Goal: Check status: Check status

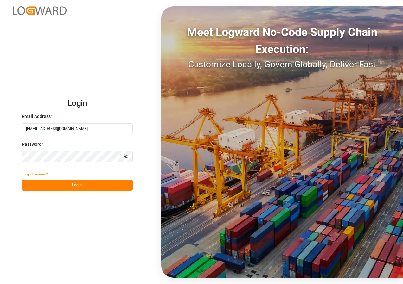
click at [79, 185] on button "Log In" at bounding box center [77, 185] width 111 height 11
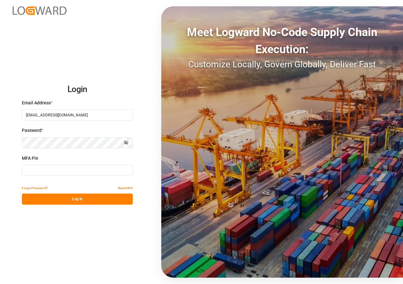
click at [70, 173] on input at bounding box center [77, 170] width 111 height 11
click at [66, 172] on input at bounding box center [77, 170] width 111 height 11
type input "690539"
click at [74, 199] on button "Log In" at bounding box center [77, 199] width 111 height 11
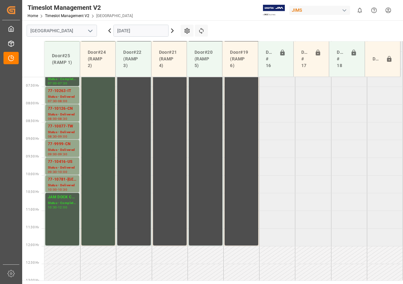
scroll to position [257, 0]
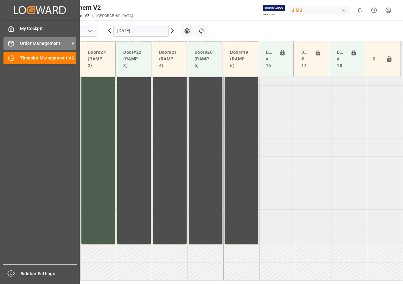
click at [25, 42] on span "Order Management" at bounding box center [45, 43] width 50 height 7
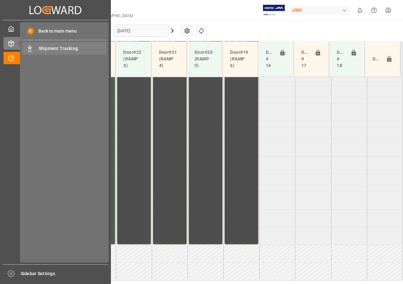
click at [47, 48] on span "Shipment Tracking" at bounding box center [73, 48] width 68 height 7
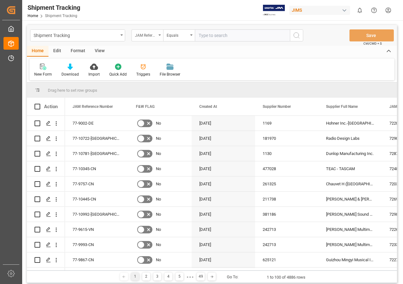
click at [158, 34] on div "JAM Reference Number" at bounding box center [147, 35] width 32 height 12
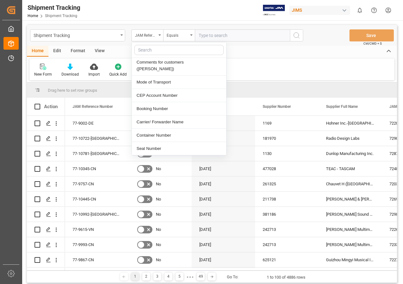
scroll to position [190, 0]
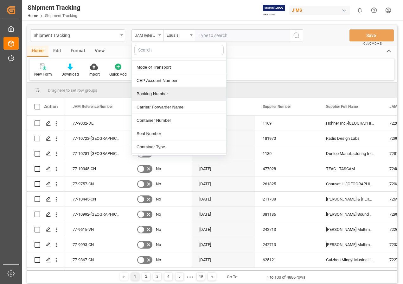
click at [161, 87] on div "Booking Number" at bounding box center [179, 93] width 94 height 13
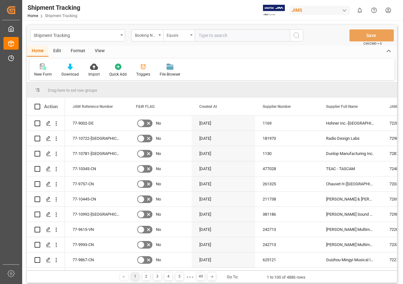
click at [191, 32] on div "Equals" at bounding box center [179, 35] width 32 height 12
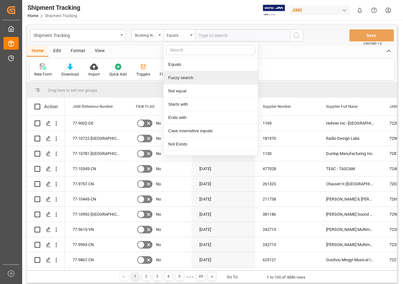
drag, startPoint x: 180, startPoint y: 80, endPoint x: 182, endPoint y: 77, distance: 3.6
click at [181, 79] on div "Fuzzy search" at bounding box center [210, 77] width 94 height 13
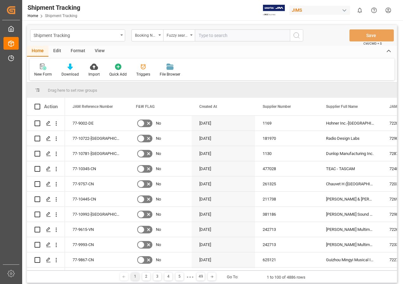
click at [214, 37] on input "text" at bounding box center [242, 35] width 95 height 12
type input "392952951740"
click at [296, 36] on icon "search button" at bounding box center [296, 36] width 8 height 8
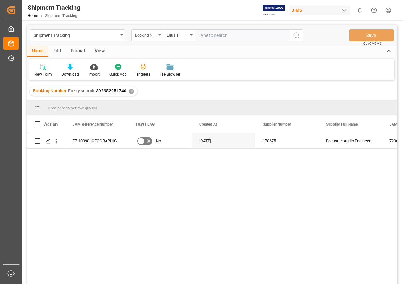
click at [160, 35] on icon "open menu" at bounding box center [159, 34] width 3 height 1
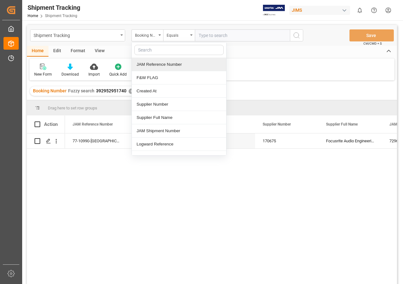
click at [151, 63] on div "JAM Reference Number" at bounding box center [179, 64] width 94 height 13
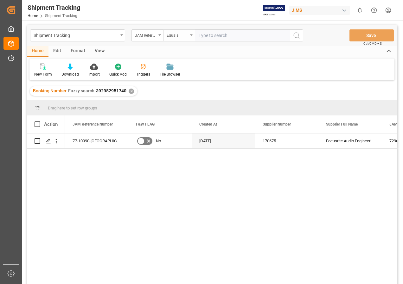
click at [189, 34] on div "Equals" at bounding box center [179, 35] width 32 height 12
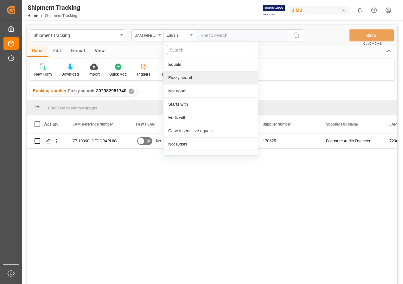
click at [174, 77] on div "Fuzzy search" at bounding box center [210, 77] width 94 height 13
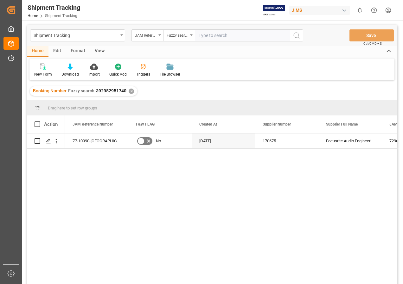
click at [129, 91] on div "✕" at bounding box center [131, 91] width 5 height 5
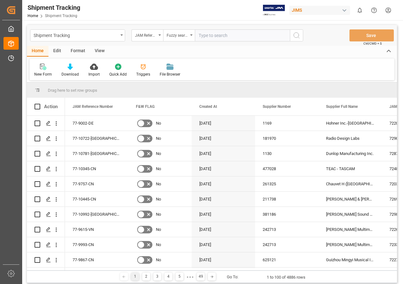
click at [210, 37] on input "text" at bounding box center [242, 35] width 95 height 12
type input "77-10850-us"
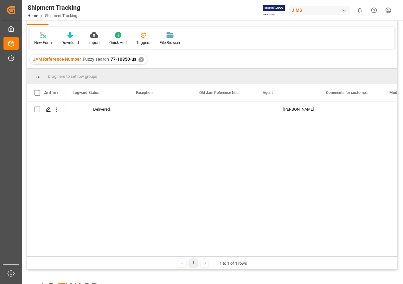
scroll to position [0, 598]
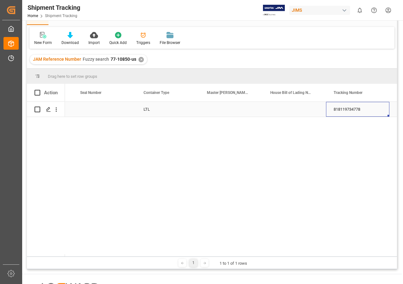
click at [340, 109] on div "818119734778" at bounding box center [357, 109] width 63 height 15
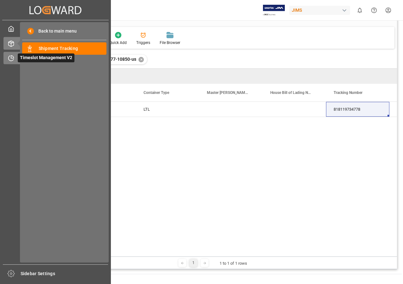
click at [24, 58] on span "Timeslot Management V2" at bounding box center [46, 57] width 57 height 9
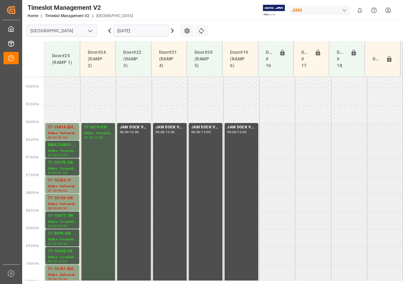
scroll to position [166, 0]
click at [172, 30] on icon at bounding box center [172, 31] width 2 height 4
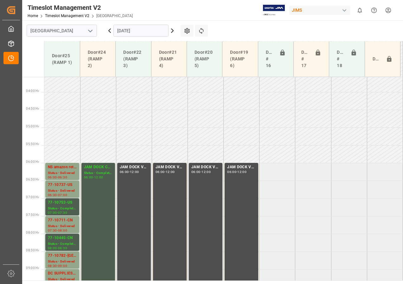
scroll to position [235, 0]
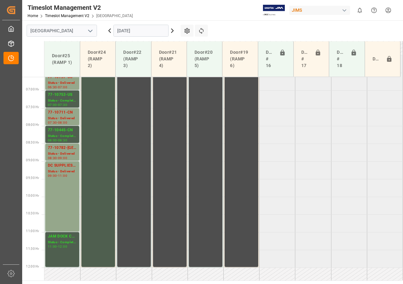
click at [172, 30] on icon at bounding box center [172, 31] width 2 height 4
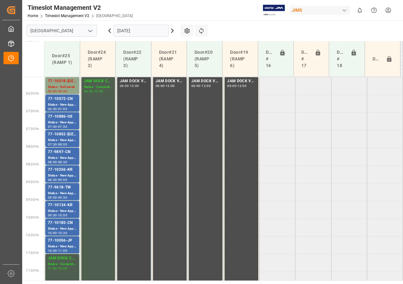
scroll to position [198, 0]
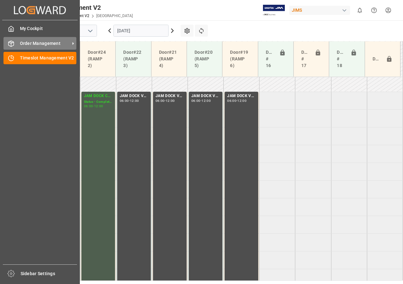
click at [23, 46] on span "Order Management" at bounding box center [45, 43] width 50 height 7
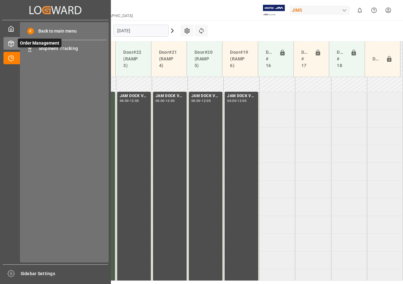
click at [56, 47] on span "Order Management" at bounding box center [40, 43] width 44 height 9
click at [62, 47] on span "Shipment Tracking" at bounding box center [73, 48] width 68 height 7
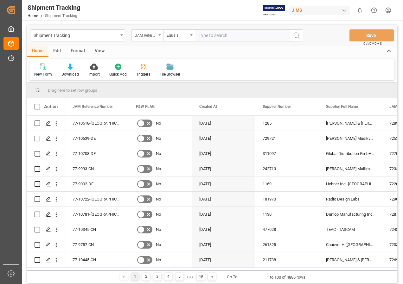
click at [159, 35] on icon "open menu" at bounding box center [159, 34] width 3 height 1
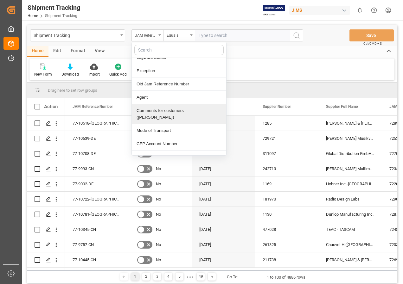
scroll to position [158, 0]
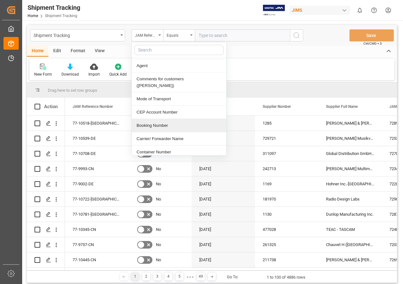
click at [161, 119] on div "Booking Number" at bounding box center [179, 125] width 94 height 13
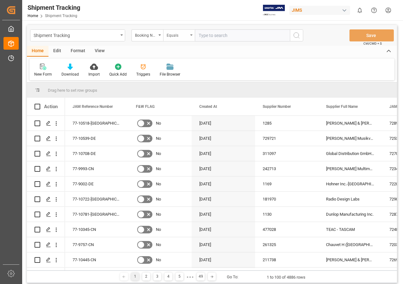
click at [192, 34] on div "Equals" at bounding box center [179, 35] width 32 height 12
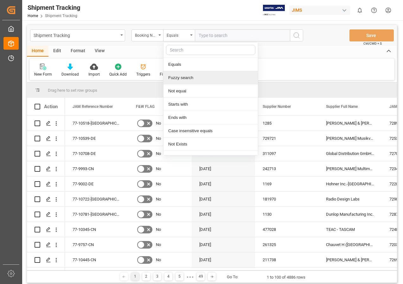
click at [177, 77] on div "Fuzzy search" at bounding box center [210, 77] width 94 height 13
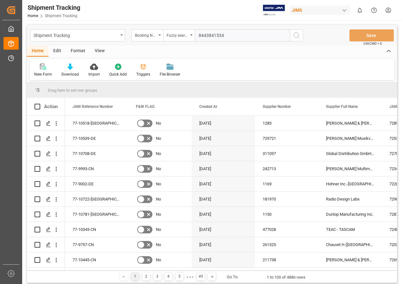
type input "8443841534"
click at [296, 34] on icon "search button" at bounding box center [296, 36] width 8 height 8
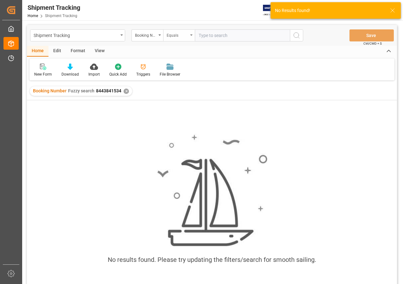
click at [191, 35] on icon "open menu" at bounding box center [191, 34] width 3 height 1
click at [160, 36] on div "Booking Number" at bounding box center [147, 35] width 32 height 12
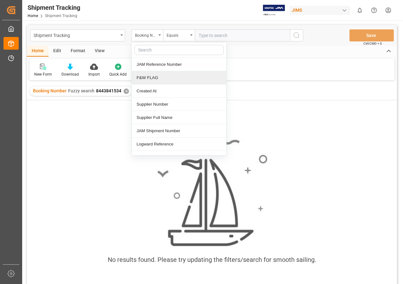
click at [124, 90] on div "✕" at bounding box center [125, 91] width 5 height 5
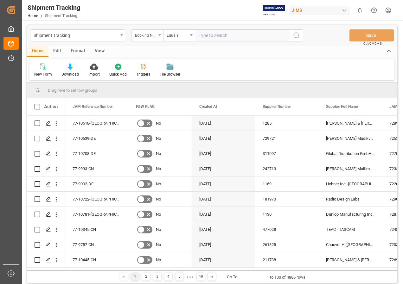
click at [160, 34] on div "Booking Number" at bounding box center [147, 35] width 32 height 12
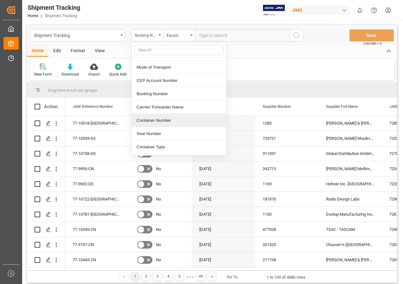
scroll to position [222, 0]
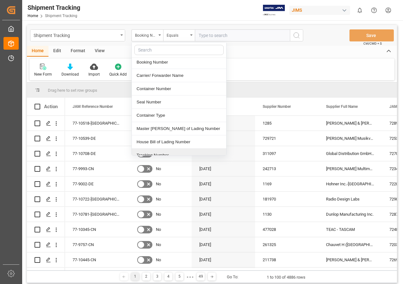
drag, startPoint x: 156, startPoint y: 148, endPoint x: 170, endPoint y: 103, distance: 46.9
click at [156, 149] on div "Tracking Number" at bounding box center [179, 155] width 94 height 13
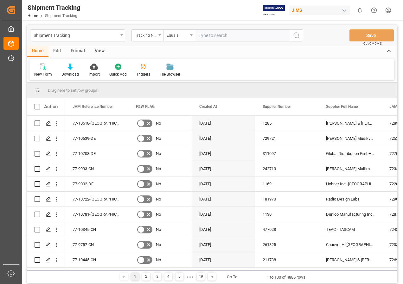
click at [191, 34] on div "Equals" at bounding box center [179, 35] width 32 height 12
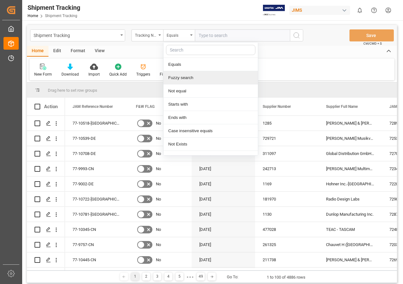
click at [179, 77] on div "Fuzzy search" at bounding box center [210, 77] width 94 height 13
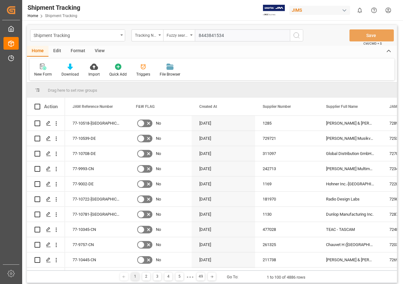
type input "8443841534"
click at [295, 36] on icon "search button" at bounding box center [296, 36] width 8 height 8
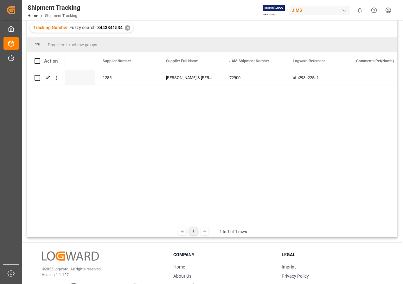
scroll to position [0, 181]
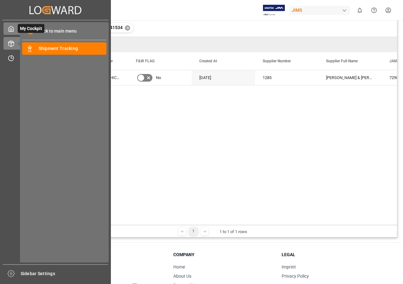
click at [41, 30] on span "My Cockpit" at bounding box center [31, 28] width 27 height 9
